Goal: Task Accomplishment & Management: Use online tool/utility

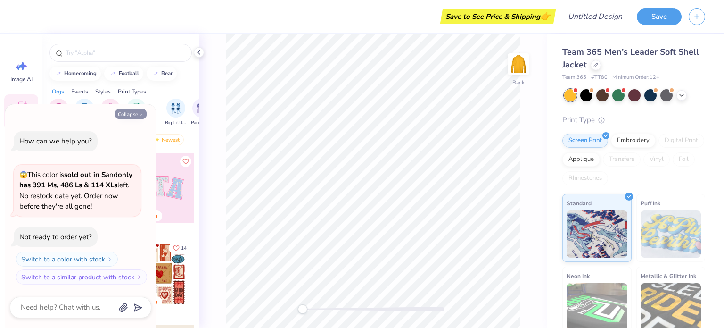
click at [133, 116] on button "Collapse" at bounding box center [131, 114] width 32 height 10
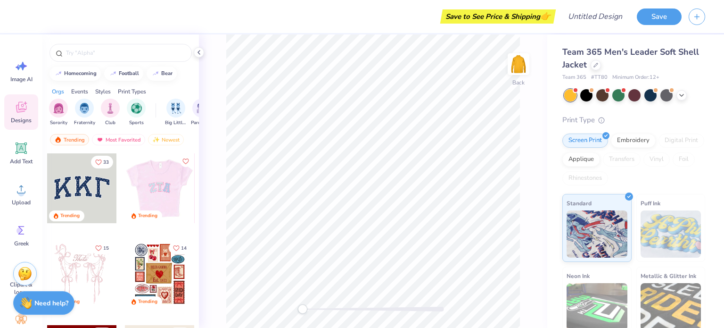
click at [163, 184] on div at bounding box center [159, 188] width 70 height 70
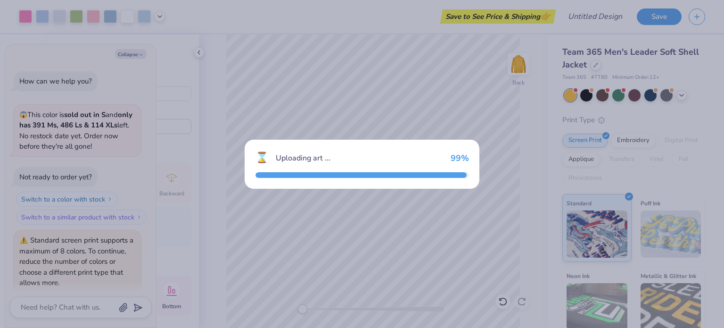
scroll to position [33, 0]
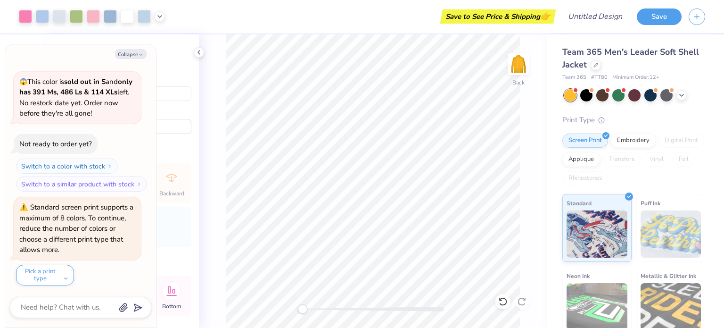
type textarea "x"
type input "5.88"
type input "2.94"
type input "1.70"
click at [124, 56] on button "Collapse" at bounding box center [131, 54] width 32 height 10
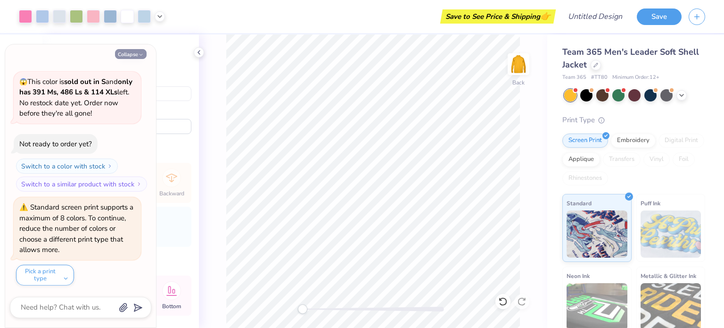
type textarea "x"
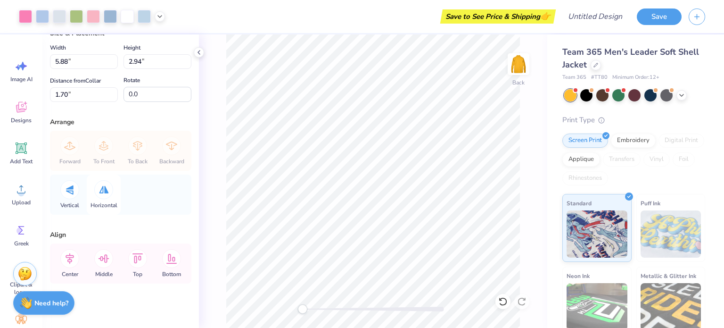
scroll to position [39, 0]
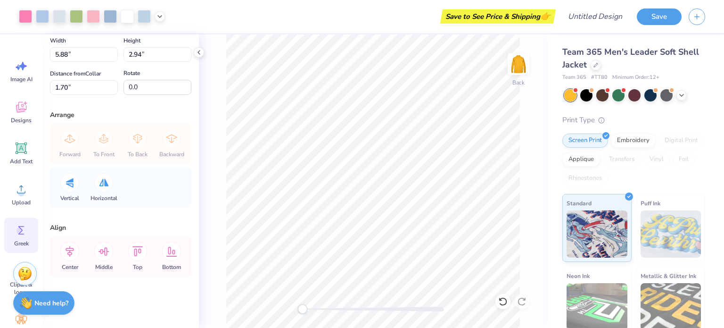
click at [21, 241] on span "Greek" at bounding box center [21, 244] width 15 height 8
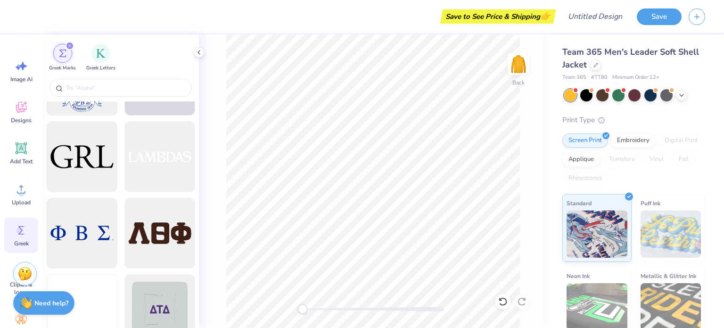
scroll to position [3127, 0]
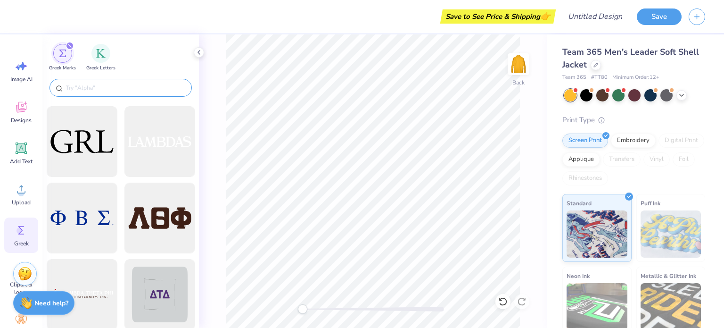
click at [131, 91] on input "text" at bounding box center [125, 87] width 121 height 9
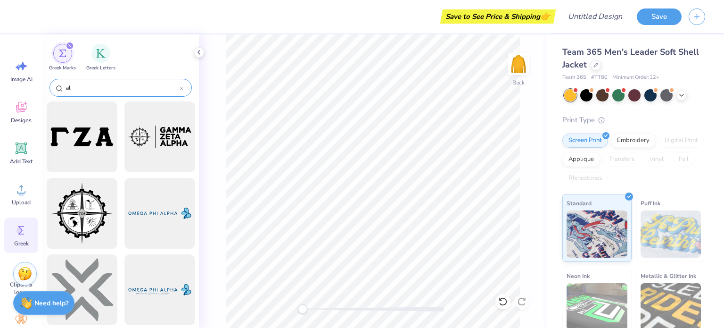
type input "a"
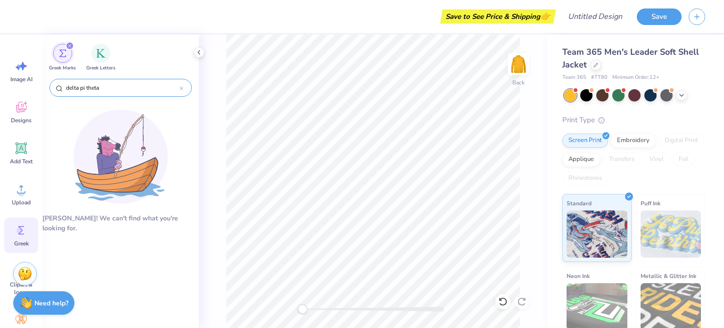
type input "delta pi theta"
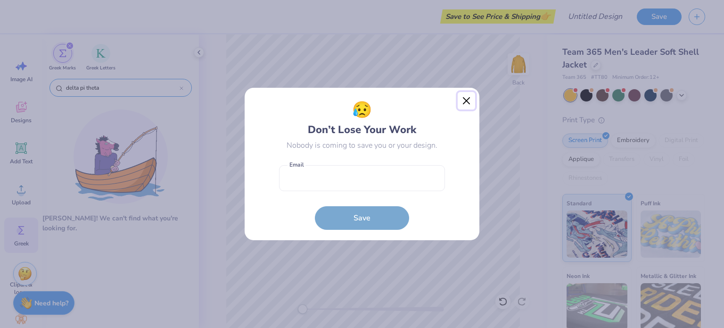
click at [467, 103] on button "Close" at bounding box center [467, 101] width 18 height 18
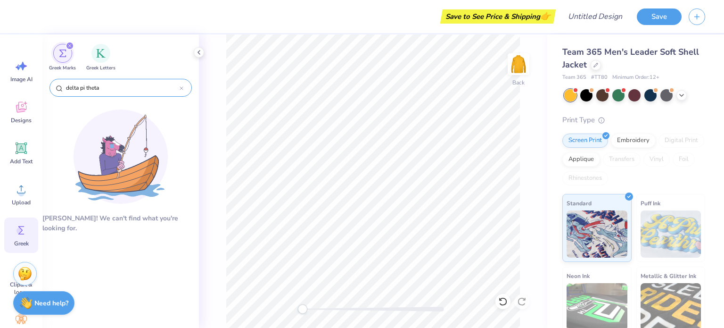
click at [638, 144] on div "Embroidery" at bounding box center [633, 140] width 45 height 14
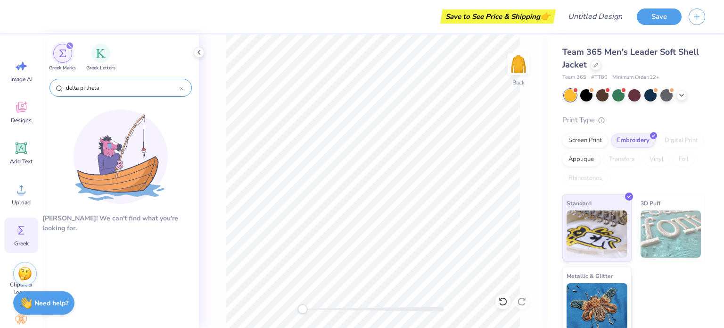
scroll to position [6, 0]
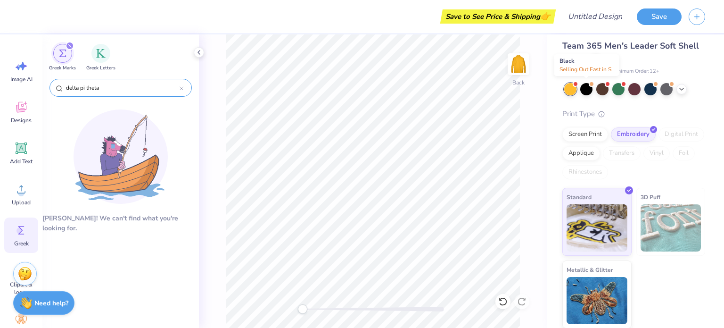
click at [589, 90] on div at bounding box center [586, 89] width 12 height 12
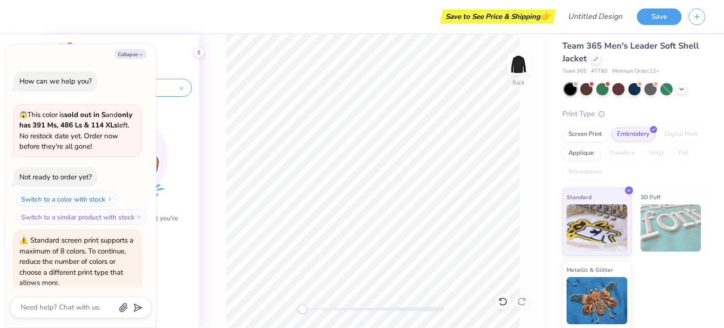
scroll to position [156, 0]
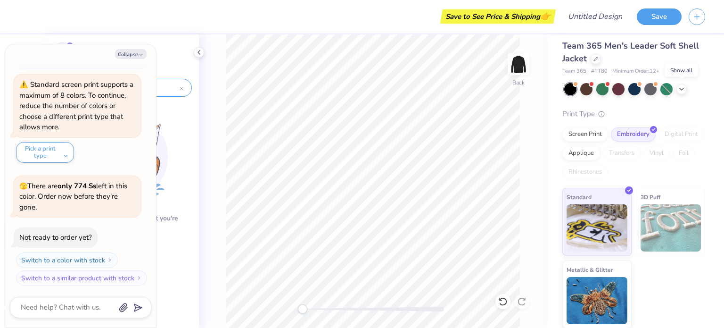
click at [680, 90] on icon at bounding box center [682, 89] width 8 height 8
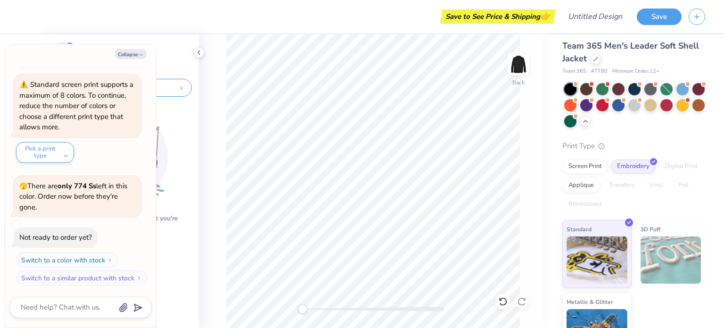
click at [609, 106] on div at bounding box center [634, 105] width 141 height 44
click at [593, 105] on div at bounding box center [586, 105] width 12 height 12
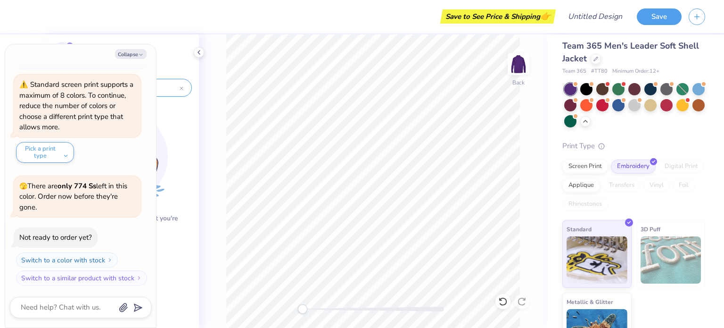
scroll to position [260, 0]
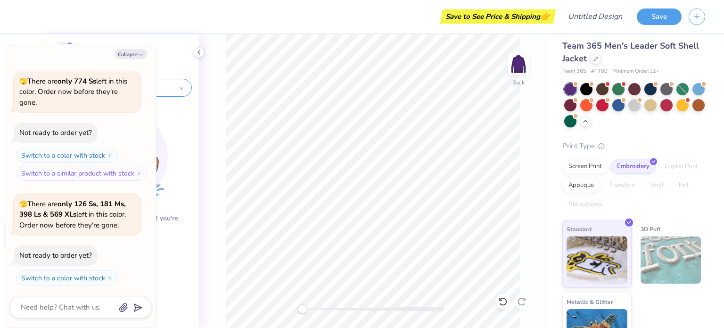
click at [141, 55] on polyline "button" at bounding box center [141, 54] width 3 height 1
type textarea "x"
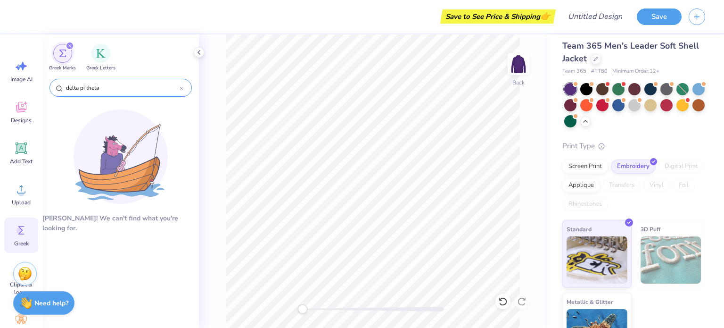
click at [98, 62] on div "Greek Letters" at bounding box center [100, 58] width 29 height 28
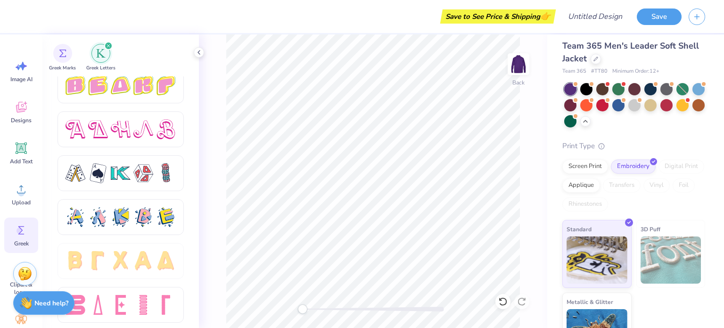
scroll to position [1633, 0]
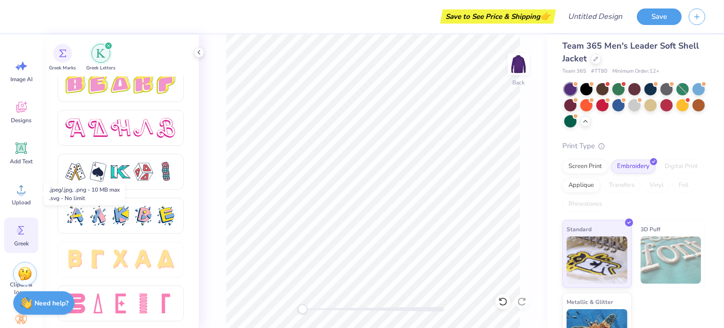
click at [21, 203] on span "Upload" at bounding box center [21, 203] width 19 height 8
click at [22, 140] on div "Add Text" at bounding box center [21, 152] width 34 height 35
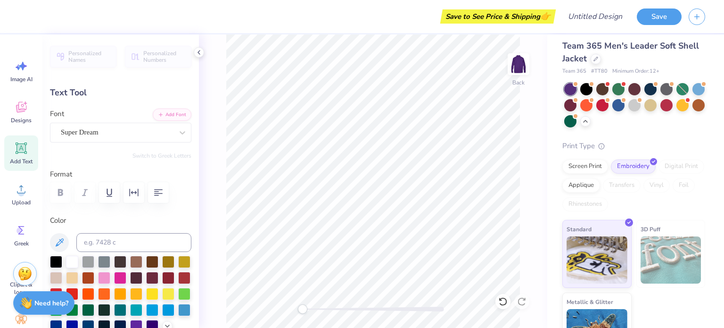
scroll to position [8, 1]
click at [121, 133] on div "Super Dream" at bounding box center [117, 132] width 114 height 15
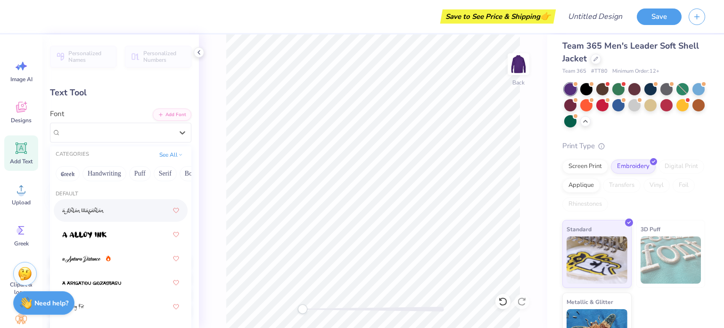
click at [66, 178] on button "Greek" at bounding box center [68, 173] width 24 height 15
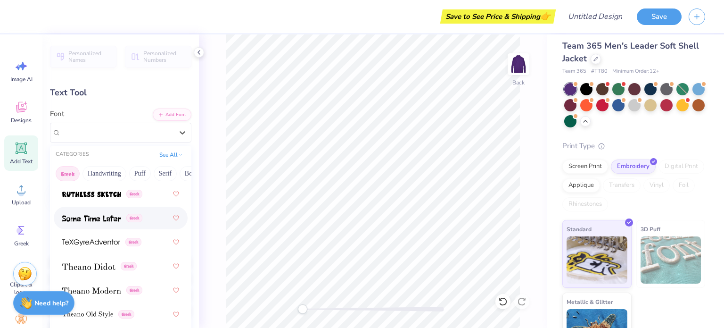
scroll to position [917, 0]
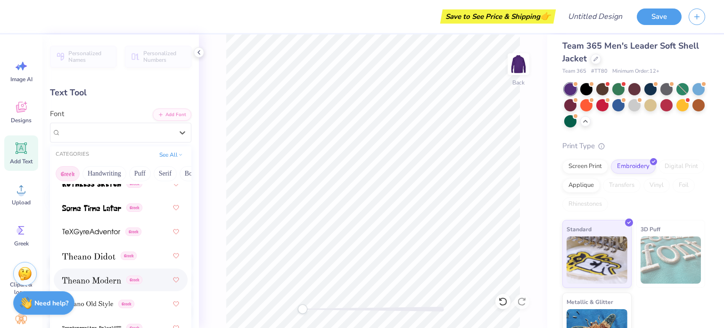
click at [109, 290] on div "Greek" at bounding box center [121, 279] width 134 height 23
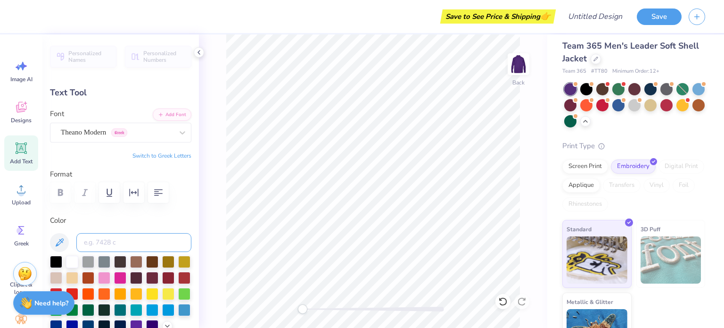
click at [121, 238] on input at bounding box center [133, 242] width 115 height 19
type input "h"
type input "yellow"
click at [142, 289] on div at bounding box center [136, 294] width 12 height 12
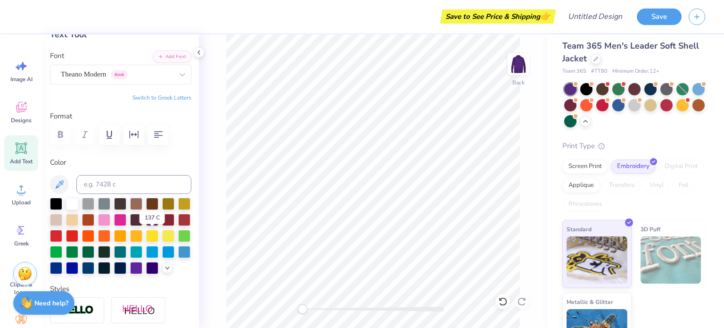
scroll to position [58, 0]
click at [162, 241] on div at bounding box center [168, 235] width 12 height 12
click at [146, 241] on div at bounding box center [152, 235] width 12 height 12
click at [178, 209] on div at bounding box center [184, 203] width 12 height 12
click at [142, 231] on div at bounding box center [136, 235] width 12 height 12
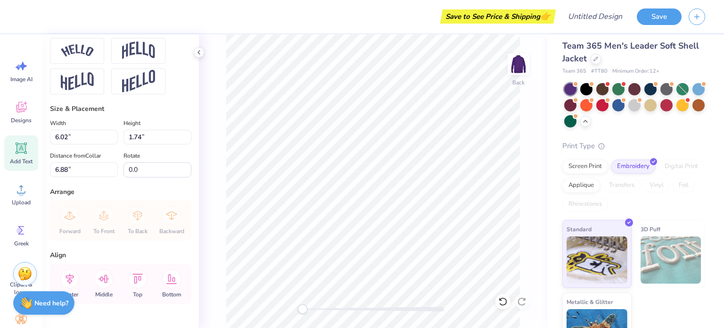
scroll to position [466, 0]
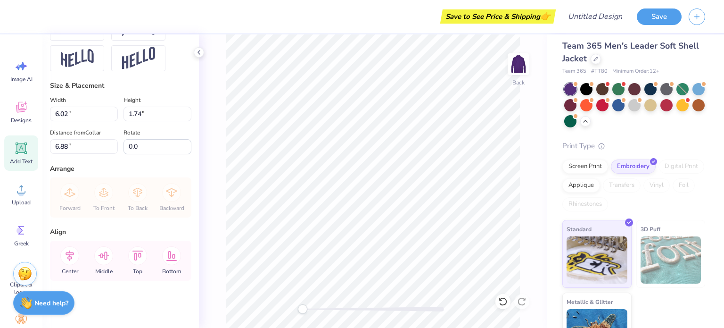
type textarea "T"
type textarea "DPT"
type input "5.13"
type input "1.77"
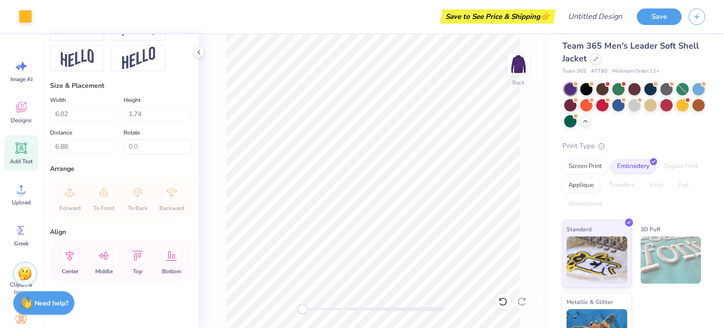
type input "6.86"
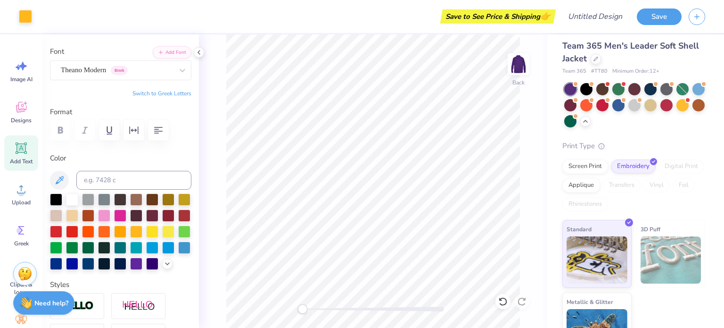
scroll to position [0, 0]
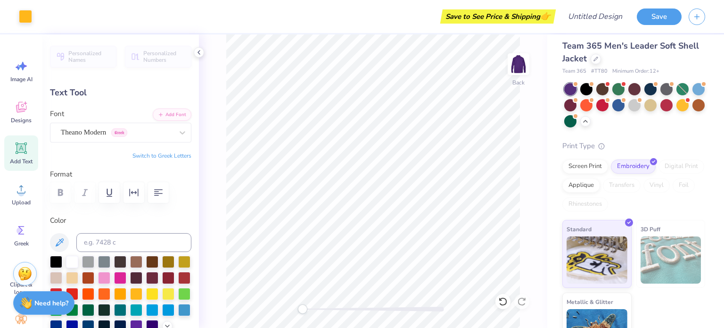
click at [170, 158] on button "Switch to Greek Letters" at bounding box center [162, 156] width 59 height 8
click at [162, 155] on button "Switch to Greek Letters" at bounding box center [162, 156] width 59 height 8
type input "5.47"
type input "1.81"
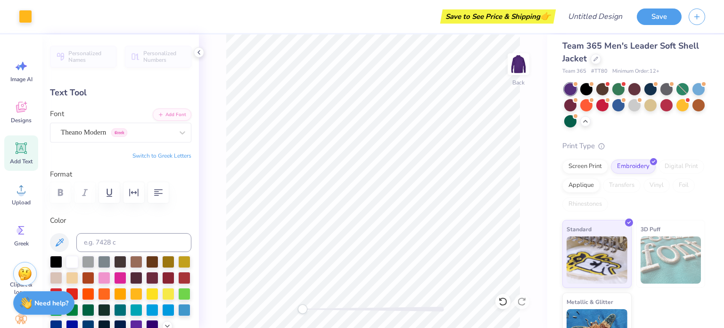
type input "0.83"
type input "3.88"
type input "1.28"
type input "0.50"
click at [26, 123] on span "Designs" at bounding box center [21, 120] width 21 height 8
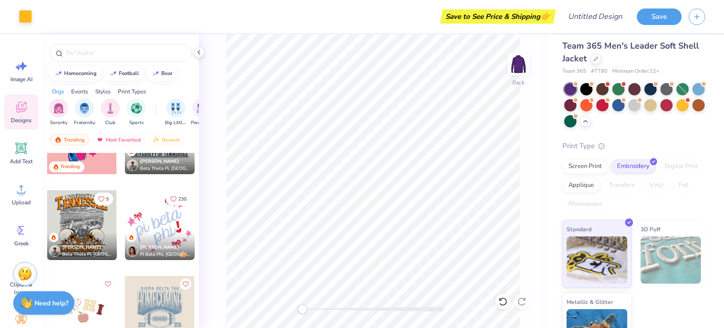
scroll to position [2585, 0]
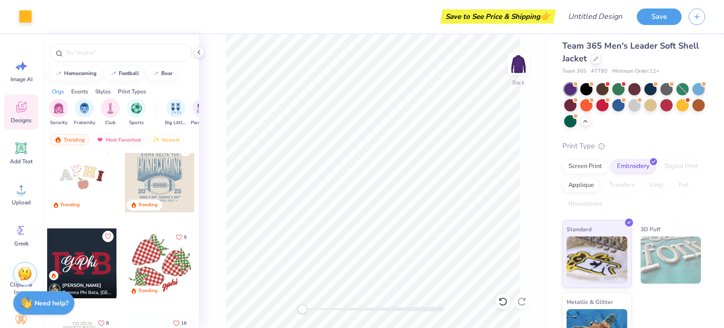
click at [25, 237] on icon at bounding box center [21, 230] width 14 height 14
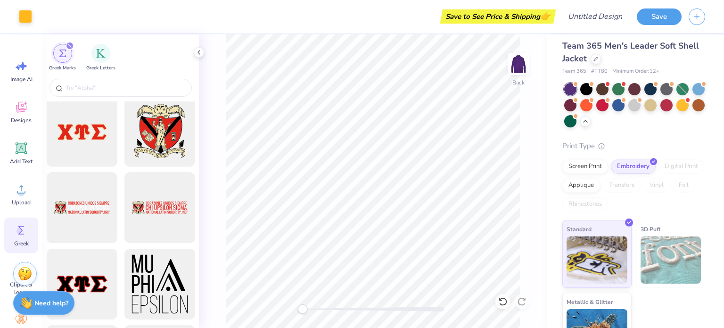
scroll to position [922, 0]
click at [138, 89] on input "text" at bounding box center [125, 87] width 121 height 9
type input "a"
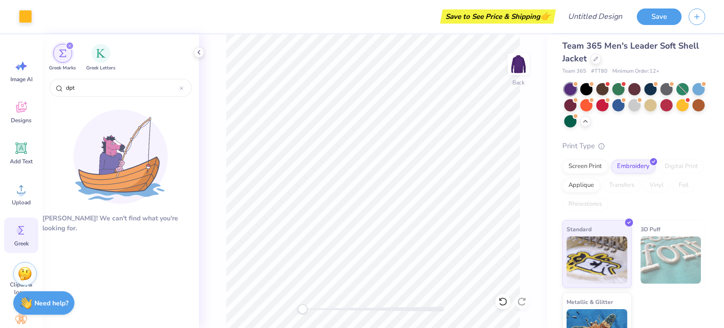
type input "dpt"
click at [91, 58] on div "Greek Letters" at bounding box center [100, 58] width 29 height 28
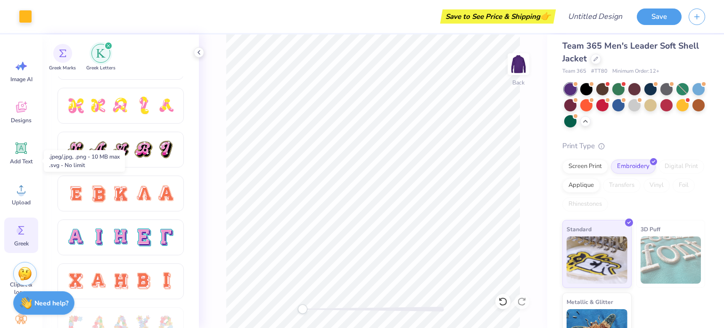
scroll to position [85, 0]
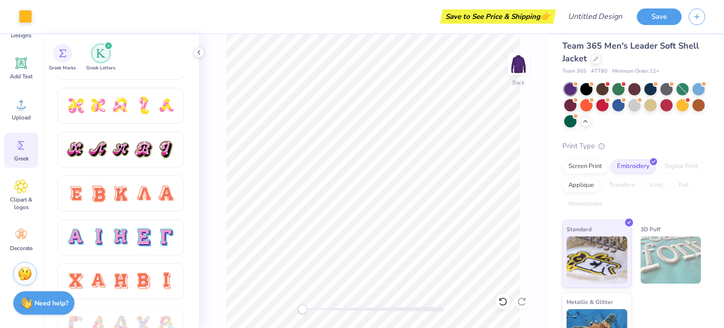
click at [21, 229] on circle at bounding box center [21, 231] width 7 height 7
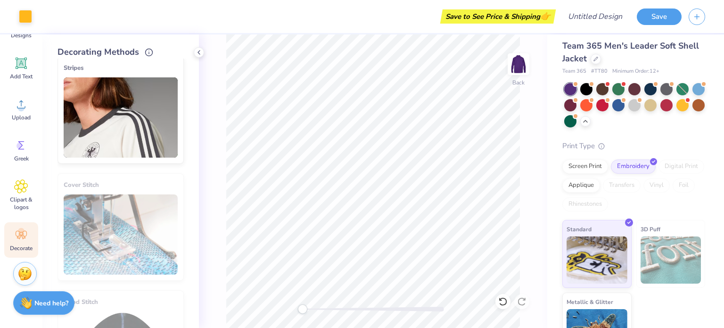
scroll to position [0, 0]
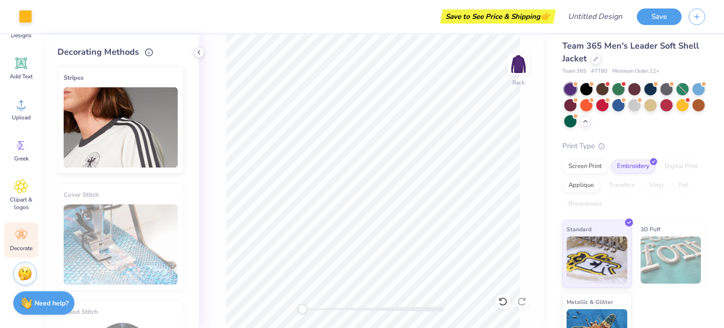
click at [28, 194] on div "Clipart & logos" at bounding box center [21, 195] width 34 height 43
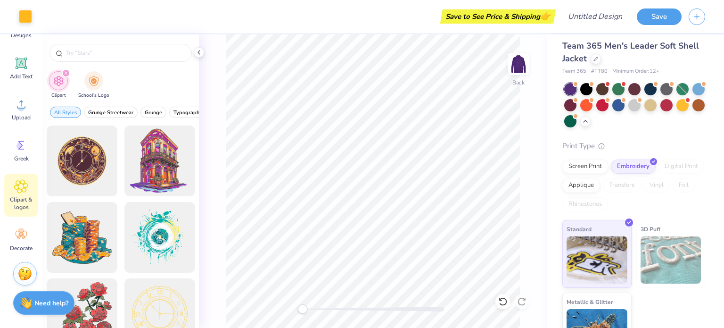
click at [92, 88] on div "filter for School's Logo" at bounding box center [93, 80] width 19 height 19
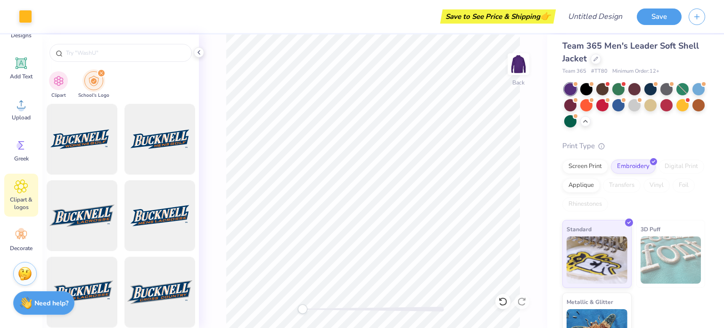
click at [132, 57] on input "text" at bounding box center [125, 52] width 121 height 9
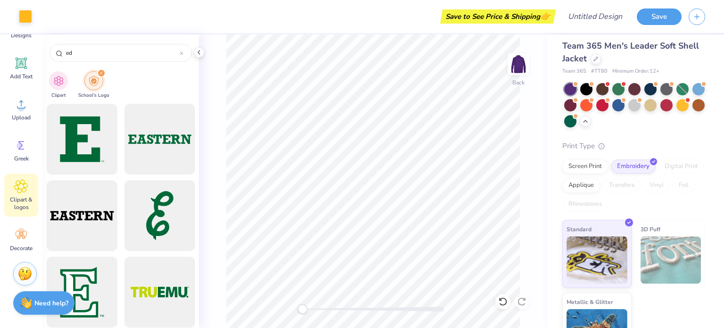
type input "e"
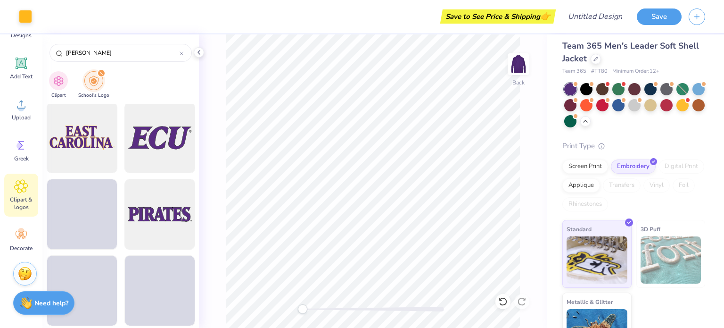
scroll to position [307, 0]
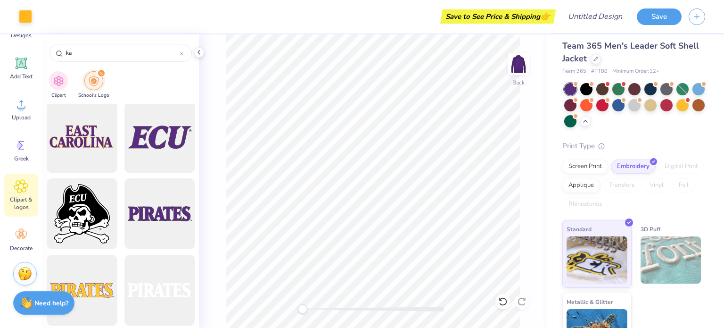
type input "k"
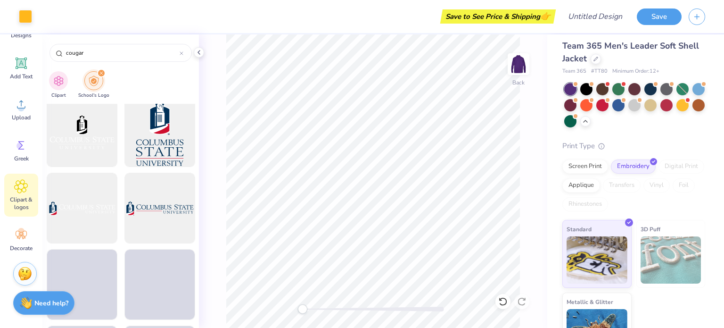
scroll to position [926, 0]
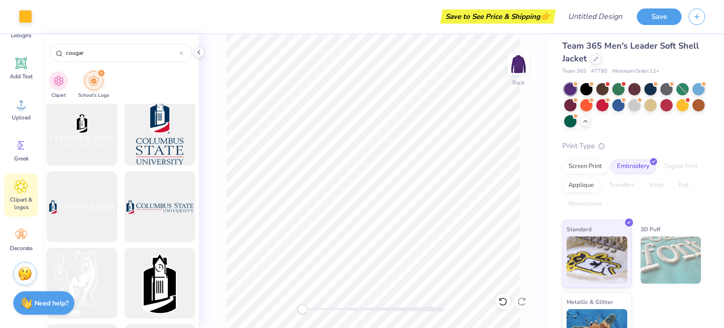
type input "cougar"
click at [189, 55] on div "cougar" at bounding box center [121, 53] width 142 height 18
click at [59, 83] on img "filter for Clipart" at bounding box center [58, 80] width 11 height 11
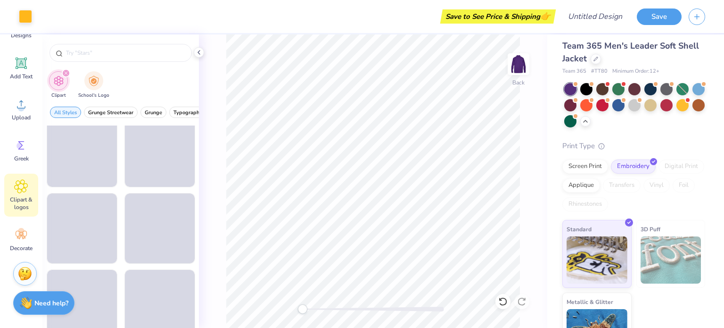
click at [135, 58] on div at bounding box center [121, 53] width 142 height 18
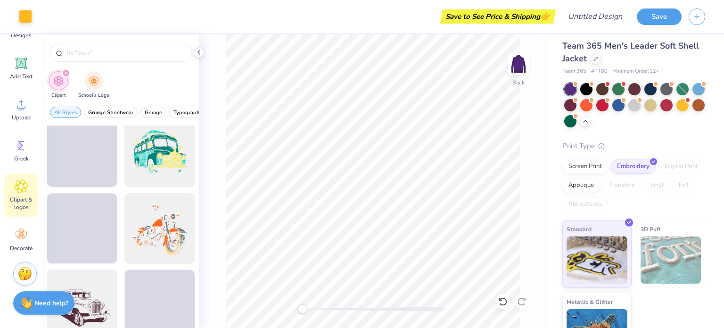
click at [131, 53] on input "text" at bounding box center [125, 52] width 121 height 9
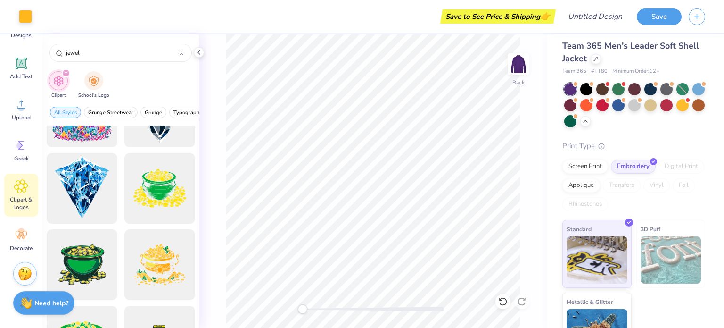
scroll to position [275, 0]
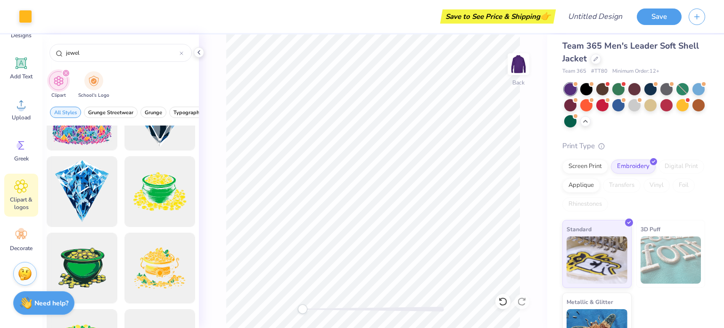
type input "jewel"
click at [89, 189] on div at bounding box center [82, 191] width 71 height 71
drag, startPoint x: 75, startPoint y: 175, endPoint x: 86, endPoint y: 175, distance: 11.8
click at [86, 175] on div at bounding box center [82, 191] width 71 height 71
click at [88, 176] on div at bounding box center [82, 191] width 71 height 71
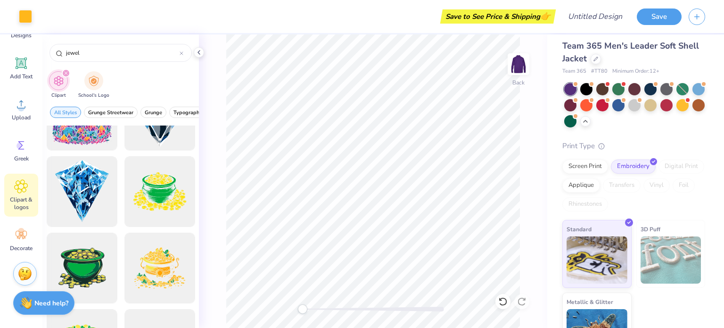
click at [91, 198] on div at bounding box center [82, 191] width 71 height 71
click at [594, 164] on div "Screen Print" at bounding box center [586, 166] width 46 height 14
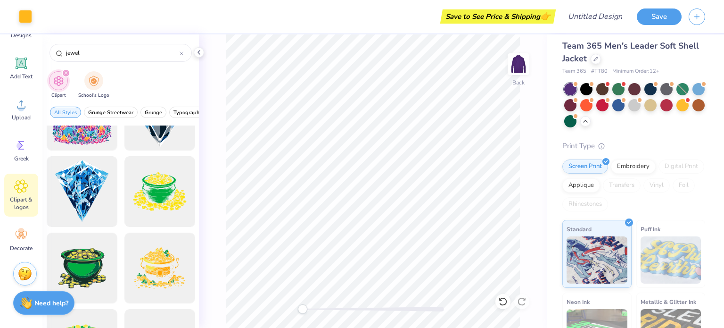
click at [83, 211] on div at bounding box center [82, 191] width 71 height 71
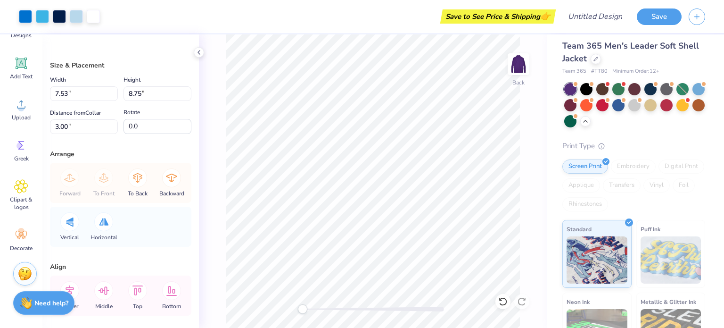
type input "1.30"
type input "1.51"
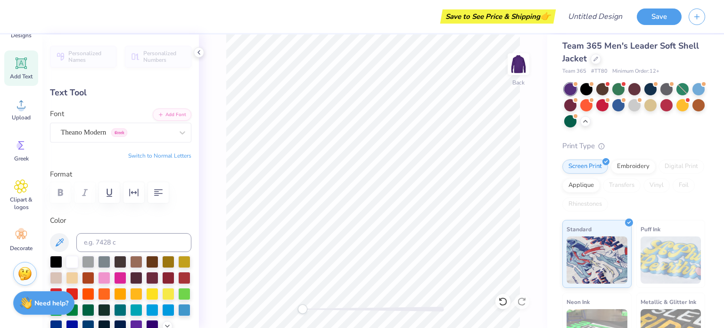
scroll to position [8, 1]
click at [358, 305] on div "Back" at bounding box center [373, 180] width 348 height 293
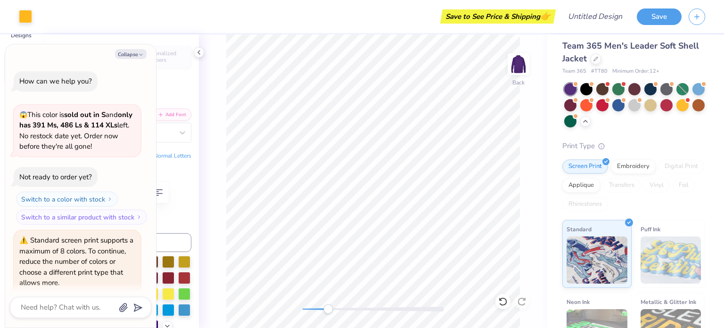
scroll to position [318, 0]
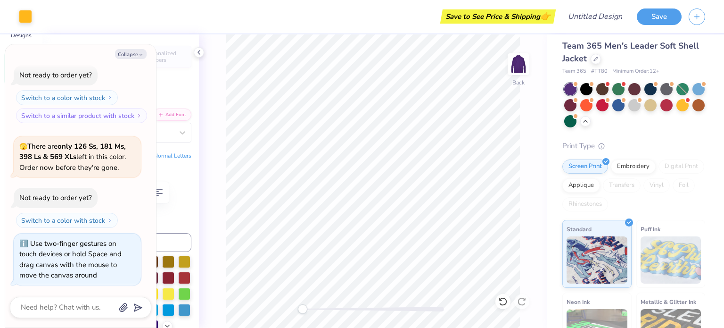
click at [268, 295] on div "Back" at bounding box center [373, 180] width 348 height 293
click at [132, 58] on button "Collapse" at bounding box center [131, 54] width 32 height 10
type textarea "x"
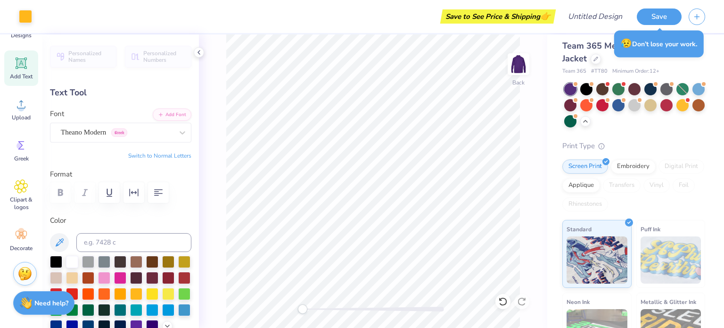
click at [33, 150] on div "Greek" at bounding box center [21, 150] width 34 height 35
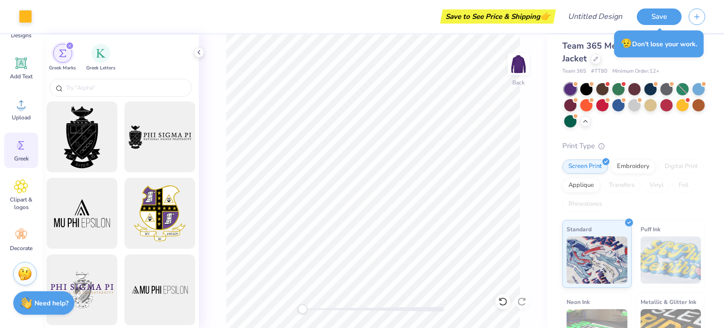
click at [105, 65] on span "Greek Letters" at bounding box center [100, 68] width 29 height 7
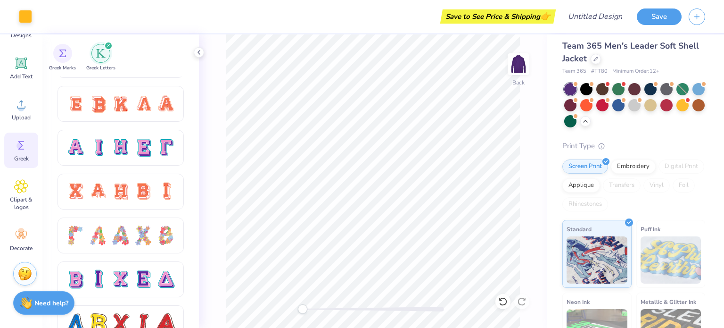
scroll to position [601, 0]
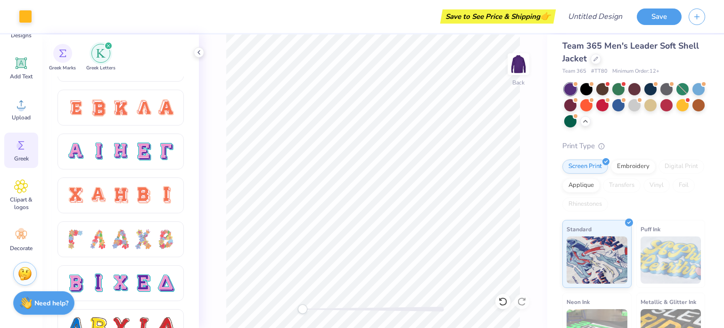
click at [21, 73] on span "Add Text" at bounding box center [21, 77] width 23 height 8
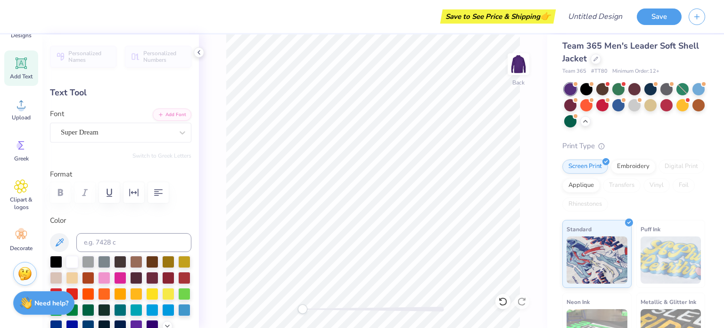
scroll to position [8, 1]
type textarea "T"
type textarea "delta pi the"
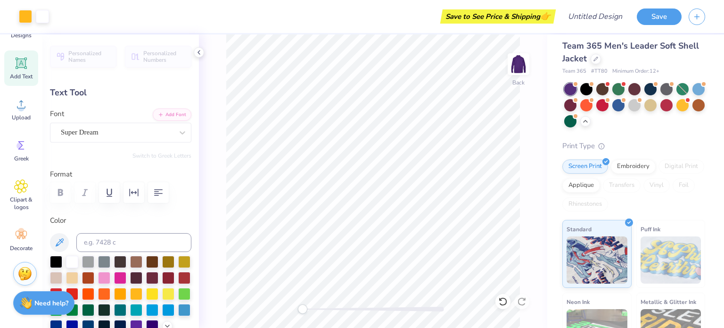
type input "7.53"
type input "1.33"
type input "1.99"
type input "4.14"
type input "0.73"
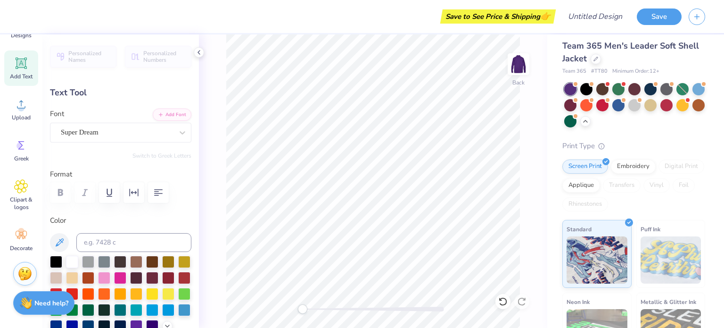
type input "7.02"
type textarea "delta pi theta"
type input "4.93"
type input "2.63"
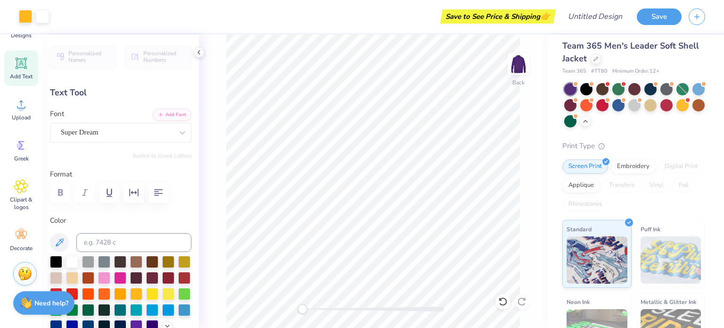
type input "3.88"
type input "1.28"
type input "0.50"
type input "4.93"
type input "0.73"
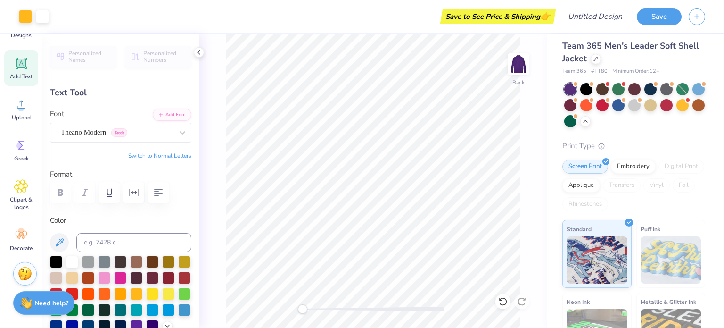
type input "2.27"
click at [141, 129] on div "Super Dream" at bounding box center [117, 132] width 114 height 15
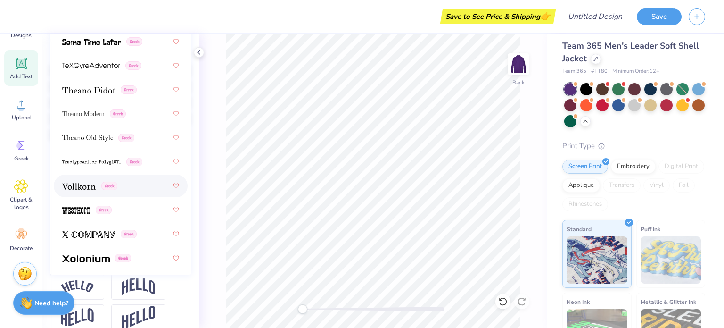
scroll to position [887, 0]
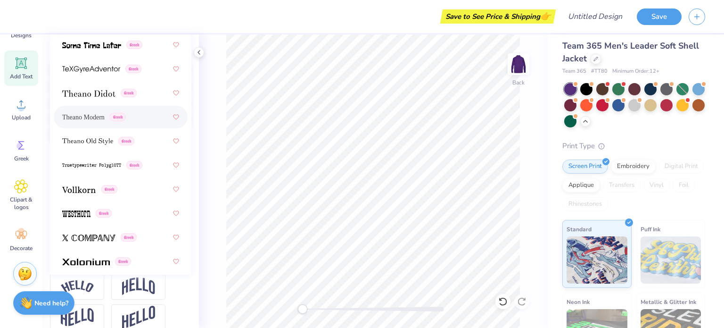
click at [113, 120] on div "Theano Modern Greek" at bounding box center [94, 117] width 64 height 10
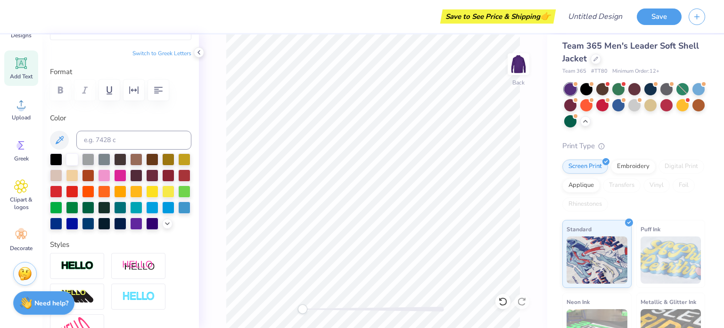
scroll to position [75, 0]
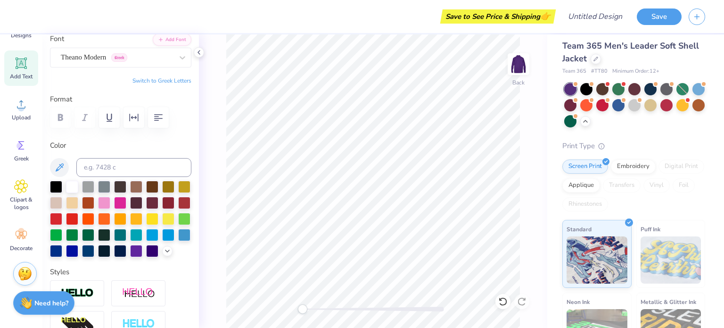
click at [57, 118] on div at bounding box center [120, 117] width 141 height 21
click at [110, 201] on div at bounding box center [104, 203] width 12 height 12
click at [126, 203] on div at bounding box center [120, 203] width 12 height 12
click at [209, 167] on div "Back" at bounding box center [373, 180] width 348 height 293
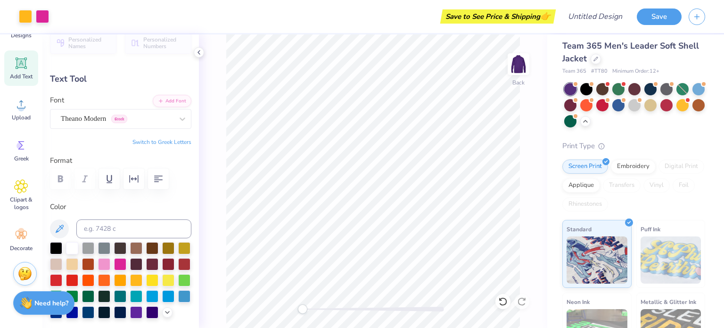
scroll to position [0, 0]
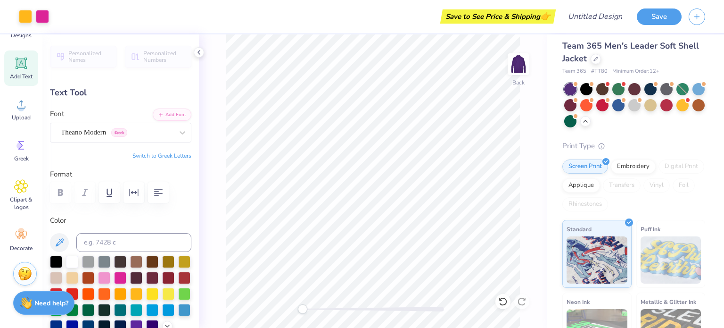
click at [524, 64] on img at bounding box center [518, 64] width 19 height 19
click at [41, 61] on div "Image AI Designs Add Text Upload Greek Clipart & logos Decorate" at bounding box center [21, 180] width 42 height 293
click at [30, 65] on div "Add Text" at bounding box center [21, 67] width 34 height 35
type input "6.11"
type input "1.77"
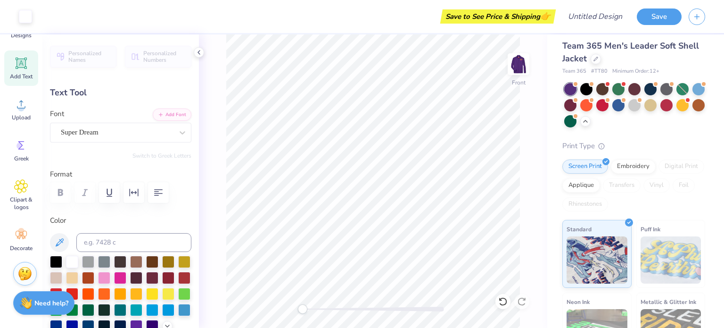
type input "21.68"
type textarea "T"
type textarea "Ek jewels of elegance"
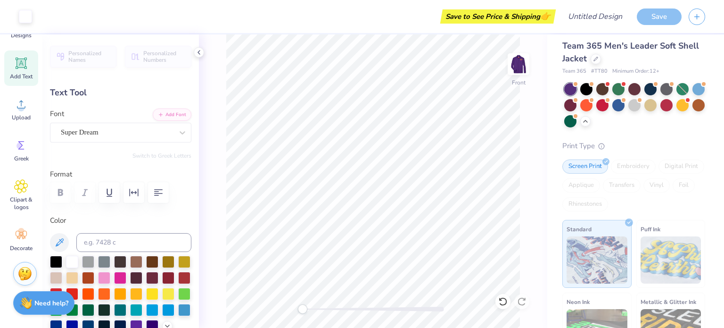
type input "16.19"
type input "1.44"
type input "21.84"
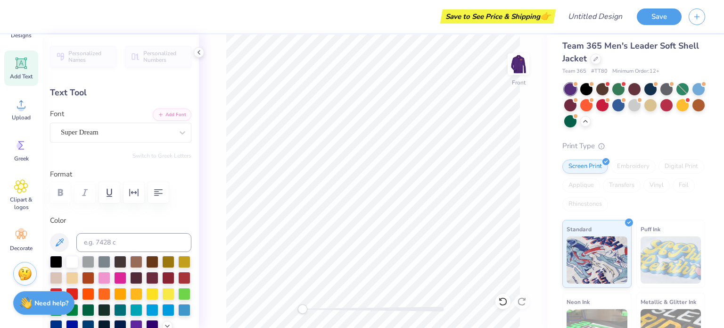
type input "13.49"
type input "1.20"
click at [126, 279] on div at bounding box center [120, 278] width 12 height 12
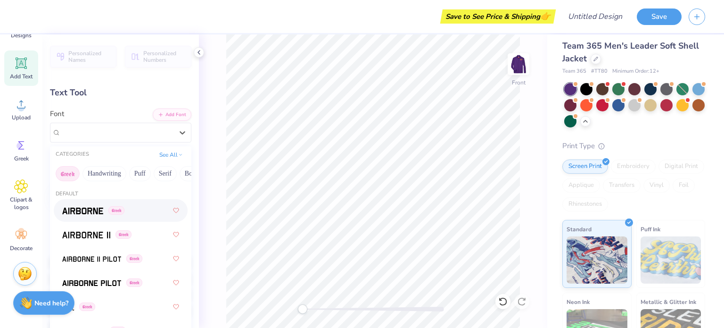
click at [143, 141] on div "Super Dream" at bounding box center [120, 133] width 141 height 20
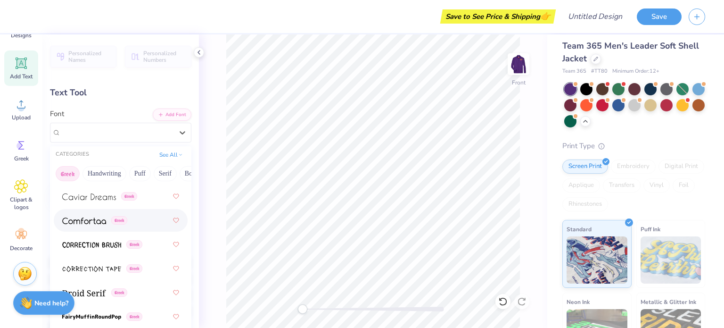
scroll to position [304, 0]
click at [94, 204] on div "Greek" at bounding box center [121, 195] width 134 height 23
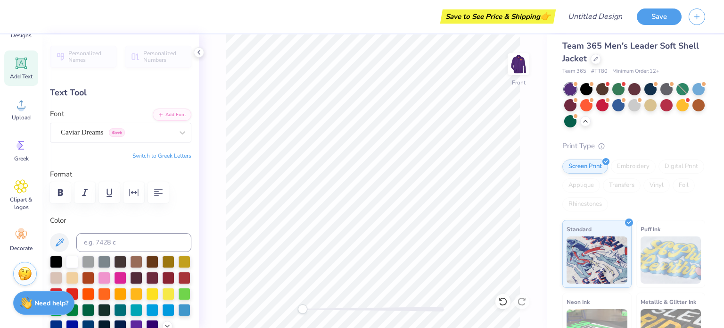
click at [126, 137] on div at bounding box center [117, 132] width 112 height 13
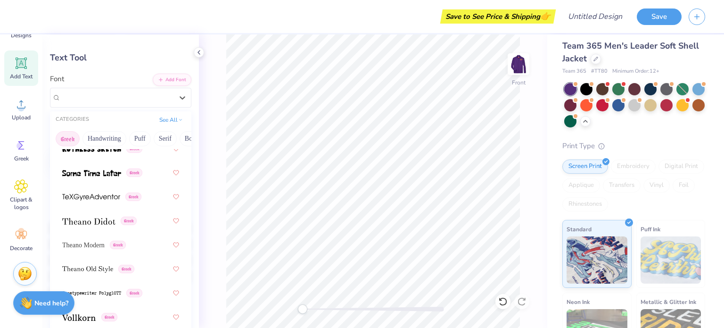
scroll to position [36, 0]
click at [134, 221] on span "Greek" at bounding box center [129, 219] width 16 height 8
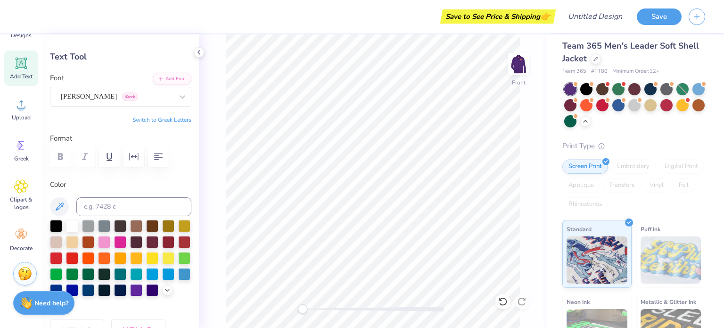
click at [219, 217] on div "Front" at bounding box center [373, 180] width 348 height 293
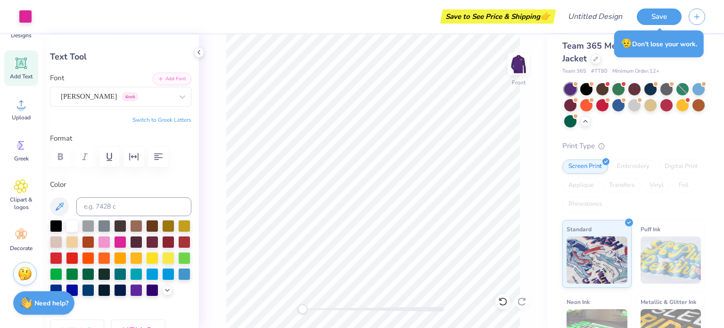
click at [31, 199] on span "Clipart & logos" at bounding box center [21, 203] width 31 height 15
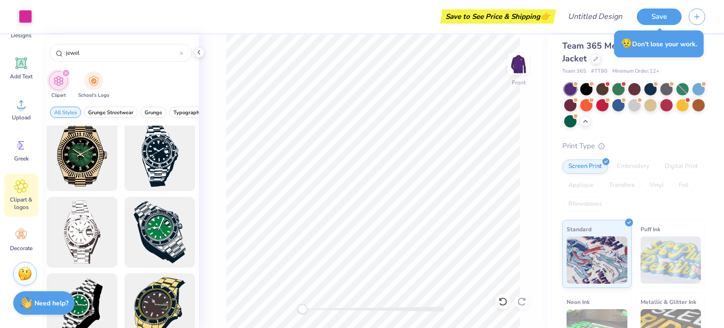
scroll to position [615, 0]
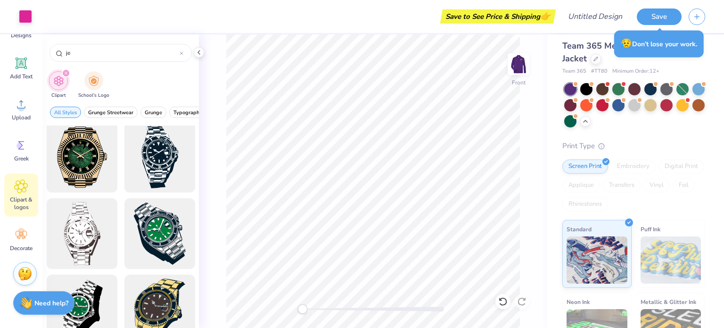
type input "j"
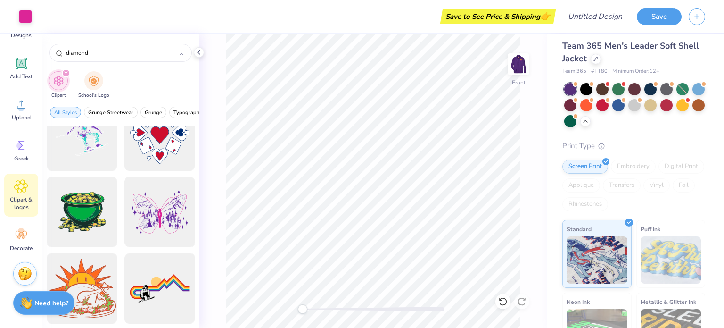
scroll to position [790, 0]
type input "diamond"
click at [130, 116] on button "Grunge Streetwear" at bounding box center [111, 112] width 54 height 11
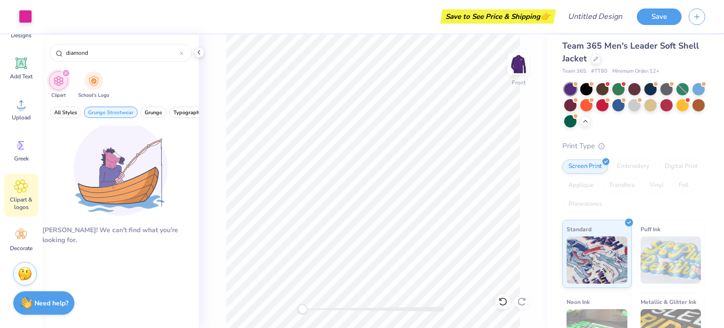
click at [162, 111] on span "Grunge" at bounding box center [153, 112] width 17 height 7
click at [178, 110] on span "Typography" at bounding box center [188, 112] width 29 height 7
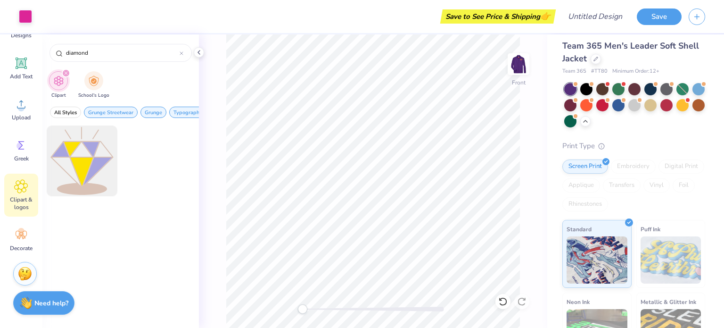
click at [180, 109] on span "Typography" at bounding box center [188, 112] width 29 height 7
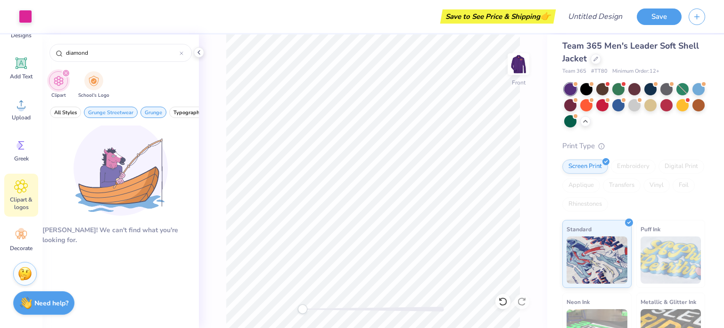
click at [152, 110] on span "Grunge" at bounding box center [153, 112] width 17 height 7
click at [118, 114] on span "Grunge Streetwear" at bounding box center [110, 112] width 45 height 7
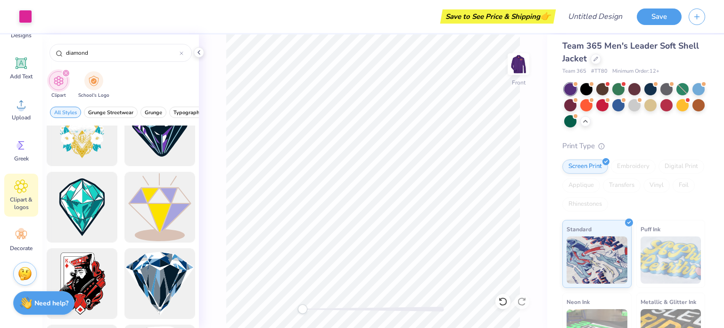
scroll to position [31, 0]
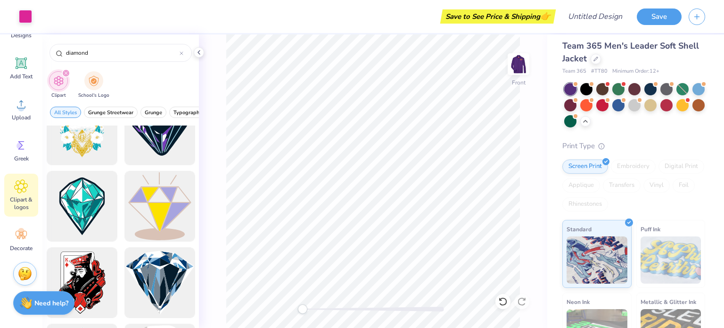
click at [168, 213] on div at bounding box center [159, 206] width 71 height 71
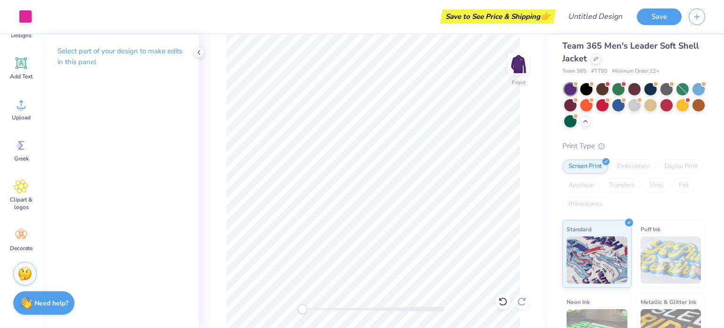
click at [521, 58] on img at bounding box center [518, 64] width 19 height 19
